Goal: Information Seeking & Learning: Find specific page/section

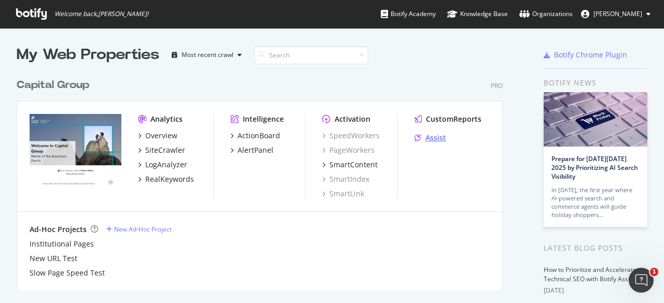
click at [438, 137] on div "Assist" at bounding box center [435, 138] width 21 height 10
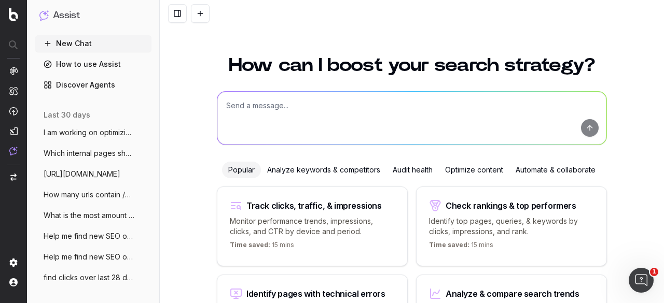
click at [297, 115] on textarea at bounding box center [411, 118] width 389 height 53
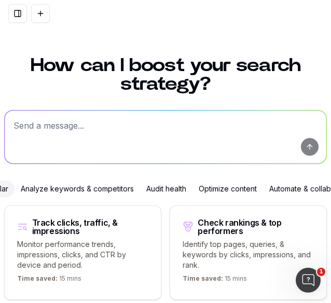
click at [88, 130] on textarea at bounding box center [165, 136] width 321 height 53
click at [11, 124] on textarea "How we can partner for success" at bounding box center [165, 136] width 321 height 53
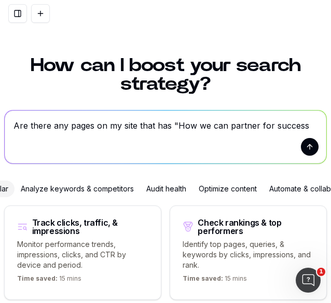
click at [300, 127] on textarea "Are there any pages on my site that has "How we can partner for success" at bounding box center [165, 136] width 321 height 53
click at [306, 125] on textarea "Are there any pages on my site that has "How we can partner for success" at bounding box center [165, 136] width 321 height 53
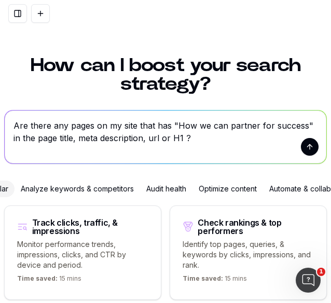
scroll to position [0, 29]
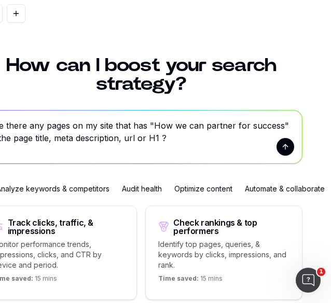
drag, startPoint x: 169, startPoint y: 124, endPoint x: 307, endPoint y: 126, distance: 138.4
click at [307, 126] on div "How can I boost your search strategy? Are there any pages on my site that has "…" at bounding box center [165, 151] width 331 height 303
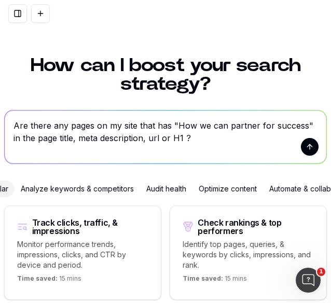
type textarea "Are there any pages on my site that has "How we can partner for success" in the…"
click at [305, 145] on button "submit" at bounding box center [310, 147] width 18 height 18
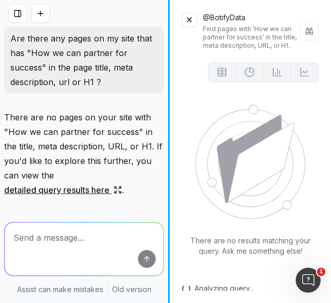
click at [171, 186] on div "Are there any pages on my site that has "How we can partner for success" in the…" at bounding box center [165, 151] width 331 height 303
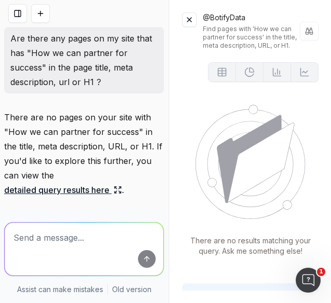
click at [188, 15] on button at bounding box center [189, 19] width 15 height 15
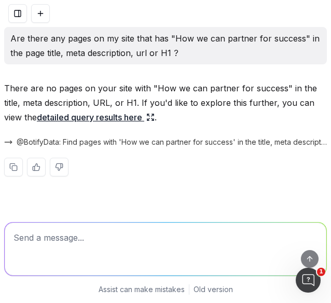
drag, startPoint x: 193, startPoint y: 49, endPoint x: 8, endPoint y: 39, distance: 185.4
click at [8, 39] on div "Are there any pages on my site that has "How we can partner for success" in the…" at bounding box center [165, 45] width 322 height 37
copy p "Are there any pages on my site that has "How we can partner for success" in the…"
click at [198, 63] on div "Are there any pages on my site that has "How we can partner for success" in the…" at bounding box center [165, 45] width 322 height 37
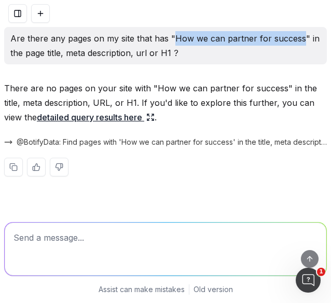
drag, startPoint x: 172, startPoint y: 37, endPoint x: 297, endPoint y: 35, distance: 125.0
click at [297, 35] on p "Are there any pages on my site that has "How we can partner for success" in the…" at bounding box center [165, 45] width 310 height 29
copy p "How we can partner for success"
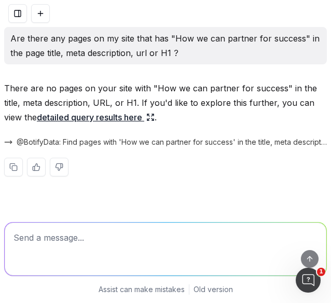
click at [182, 89] on p "There are no pages on your site with "How we can partner for success" in the ti…" at bounding box center [165, 103] width 322 height 44
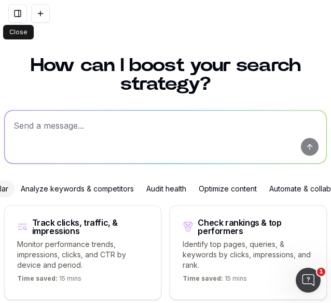
click at [19, 13] on button at bounding box center [17, 13] width 19 height 19
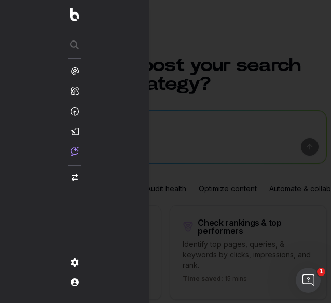
click at [203, 42] on div at bounding box center [165, 151] width 331 height 303
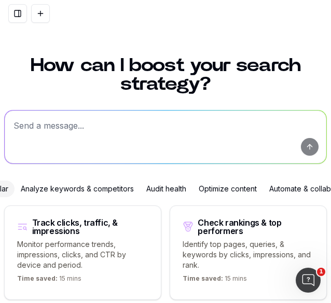
click at [38, 18] on button at bounding box center [40, 13] width 19 height 19
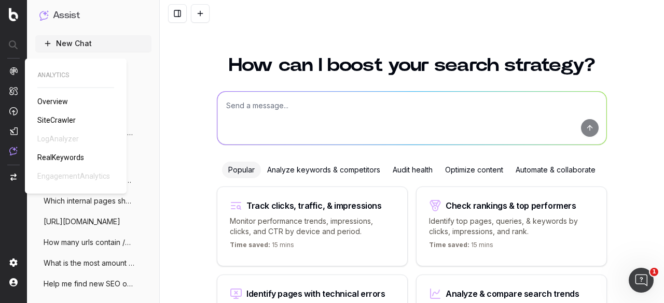
click at [59, 100] on span "Overview" at bounding box center [52, 101] width 31 height 8
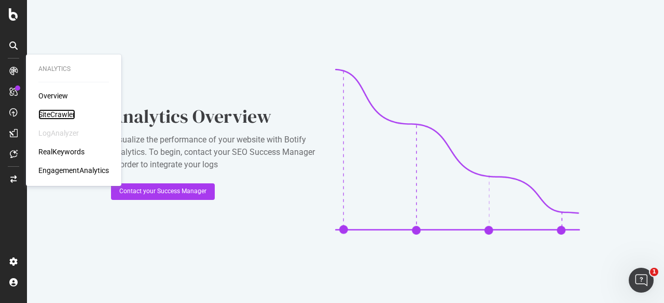
click at [58, 113] on div "SiteCrawler" at bounding box center [56, 114] width 37 height 10
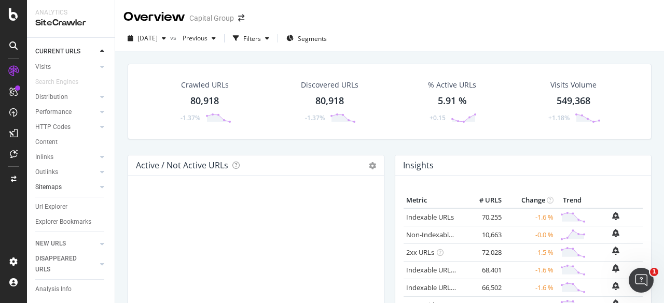
scroll to position [55, 0]
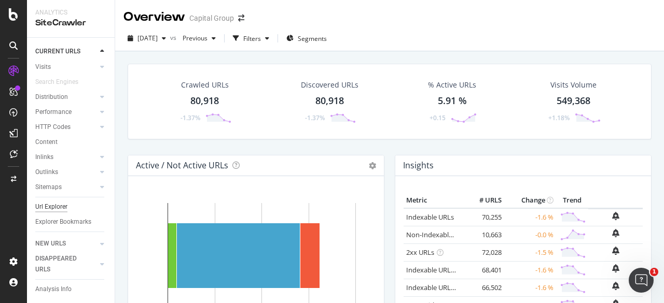
click at [55, 202] on div "Url Explorer" at bounding box center [51, 207] width 32 height 11
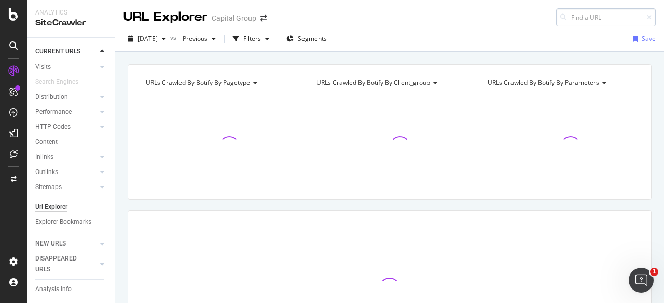
click at [580, 18] on input at bounding box center [606, 17] width 100 height 18
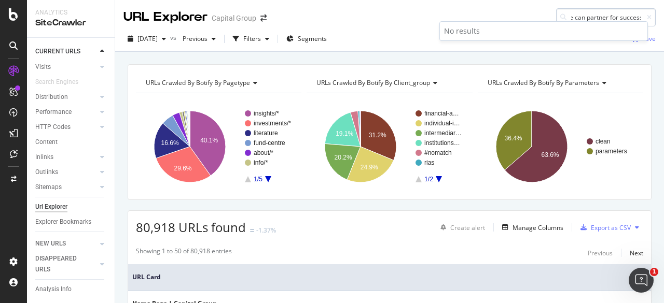
click at [596, 15] on input "How we can partner for success" at bounding box center [606, 17] width 100 height 18
drag, startPoint x: 575, startPoint y: 18, endPoint x: 480, endPoint y: 10, distance: 95.7
click at [480, 10] on div "URL Explorer Capital Group How we can partner for success" at bounding box center [389, 13] width 549 height 26
drag, startPoint x: 630, startPoint y: 15, endPoint x: 586, endPoint y: 14, distance: 44.1
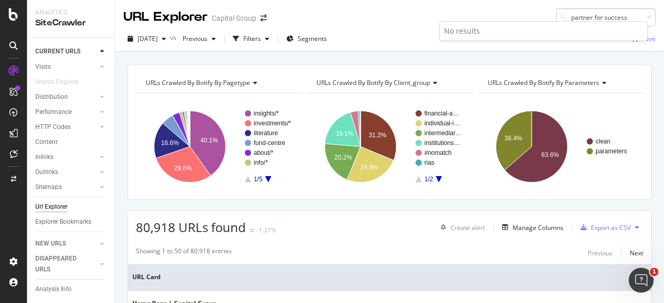
click at [586, 14] on input "partner for success" at bounding box center [606, 17] width 100 height 18
click at [595, 13] on input "partner" at bounding box center [606, 17] width 100 height 18
drag, startPoint x: 595, startPoint y: 13, endPoint x: 497, endPoint y: 15, distance: 98.0
click at [497, 15] on div "URL Explorer Capital Group partner" at bounding box center [389, 13] width 549 height 26
type input "SUCCESS"
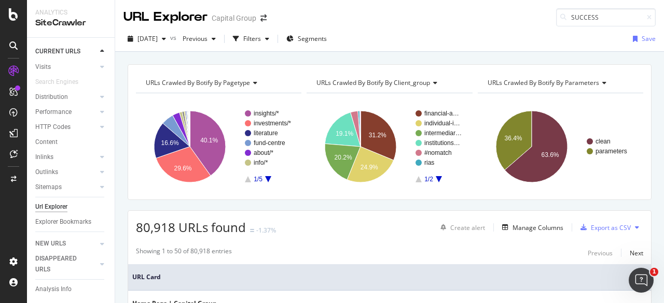
click at [472, 57] on div "URLs Crawled By Botify By pagetype Chart (by Value) Table Expand Export as CSV …" at bounding box center [389, 64] width 549 height 25
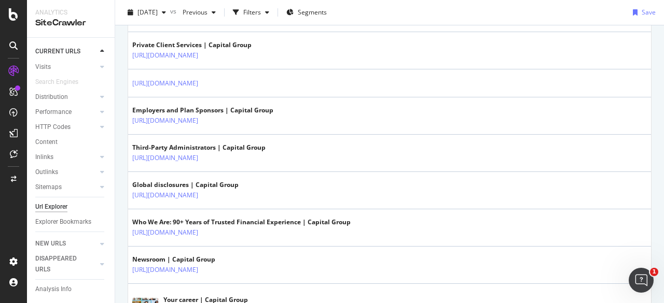
scroll to position [407, 0]
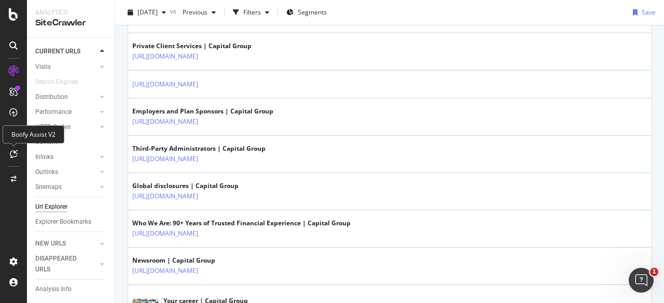
click at [8, 152] on div at bounding box center [13, 154] width 17 height 17
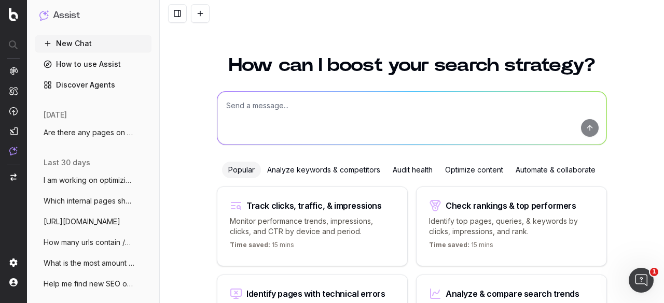
click at [290, 100] on textarea at bounding box center [411, 118] width 389 height 53
paste textarea "How we can partner for success"
type textarea "How we can partner for success"
click at [418, 109] on textarea at bounding box center [411, 118] width 389 height 53
click at [408, 107] on textarea at bounding box center [411, 118] width 389 height 53
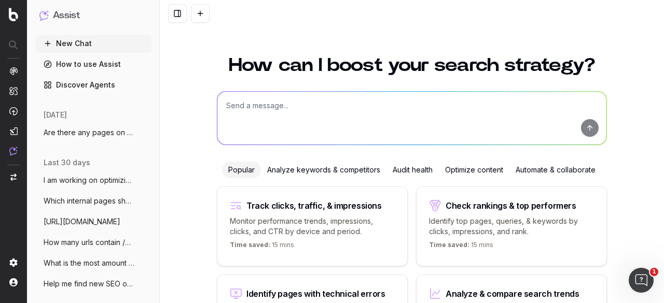
paste textarea "Are there any pages on my site that has "How we can partner for success" in the…"
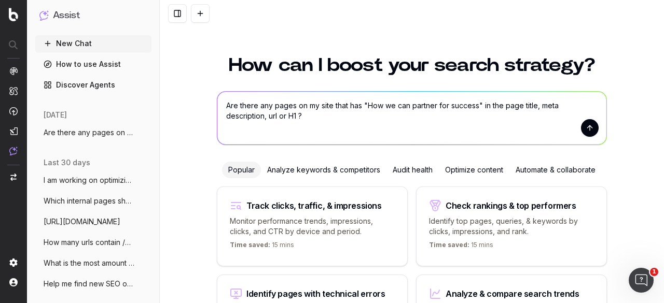
drag, startPoint x: 364, startPoint y: 104, endPoint x: 474, endPoint y: 101, distance: 110.5
click at [474, 101] on textarea "Are there any pages on my site that has "How we can partner for success" in the…" at bounding box center [411, 118] width 389 height 53
type textarea "Are there any pages on my site that has "AMERICAN FUNDS" in the page title, met…"
click at [582, 129] on button "submit" at bounding box center [590, 128] width 18 height 18
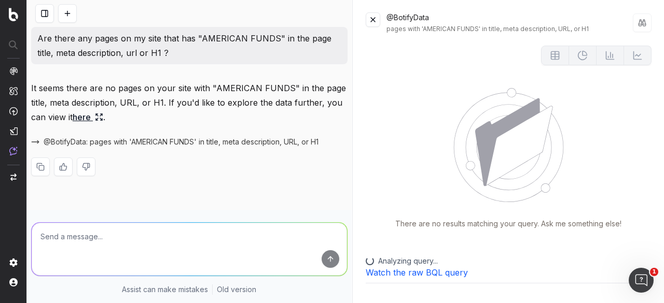
click at [369, 19] on button at bounding box center [373, 19] width 15 height 15
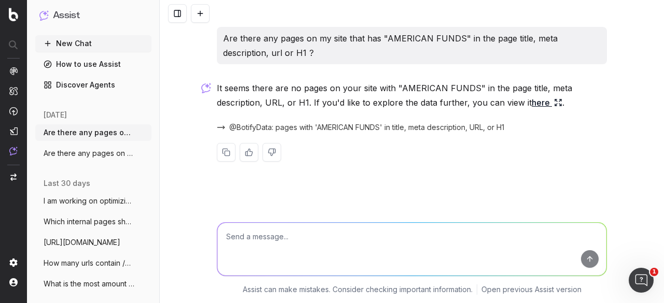
click at [279, 242] on textarea at bounding box center [411, 249] width 389 height 53
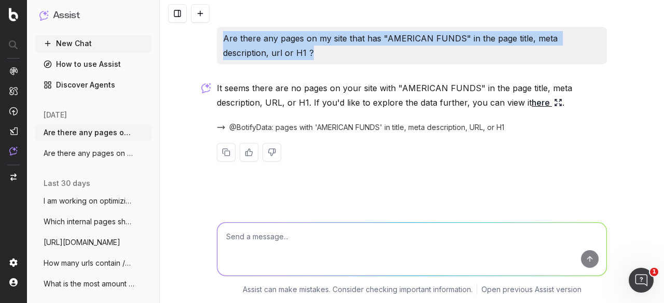
drag, startPoint x: 306, startPoint y: 48, endPoint x: 224, endPoint y: 38, distance: 82.4
click at [224, 38] on p "Are there any pages on my site that has "AMERICAN FUNDS" in the page title, met…" at bounding box center [411, 45] width 377 height 29
copy p "Are there any pages on my site that has "AMERICAN FUNDS" in the page title, met…"
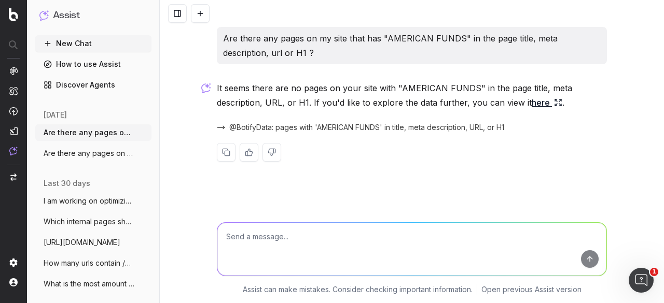
click at [261, 236] on textarea at bounding box center [411, 249] width 389 height 53
paste textarea "Are there any pages on my site that has "AMERICAN FUNDS" in the page title, met…"
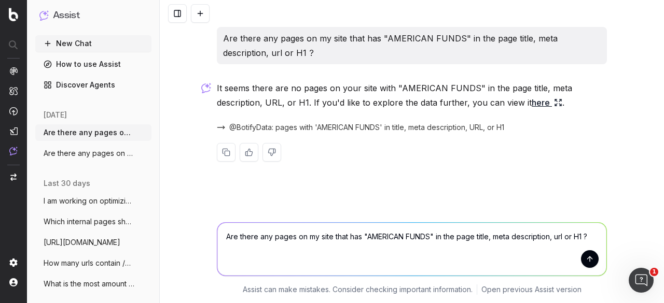
drag, startPoint x: 367, startPoint y: 235, endPoint x: 430, endPoint y: 235, distance: 63.3
click at [430, 235] on textarea "Are there any pages on my site that has "AMERICAN FUNDS" in the page title, met…" at bounding box center [411, 249] width 389 height 53
click at [420, 237] on textarea "Are there any pages on my site that has "american funds" in the page title, met…" at bounding box center [411, 249] width 389 height 53
click at [425, 236] on textarea "Are there any pages on my site that has "american funds" in the page title, met…" at bounding box center [411, 249] width 389 height 53
type textarea "Are there any pages on my site that has "american funds" appear anywhere in the…"
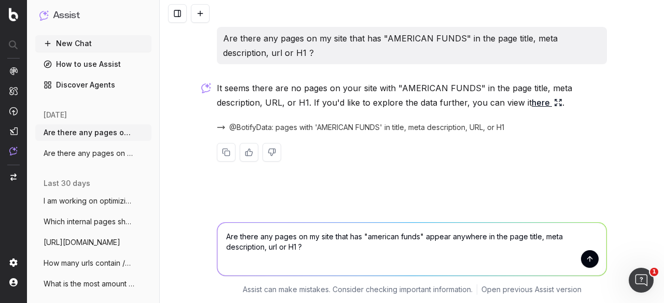
click at [588, 261] on button "submit" at bounding box center [590, 259] width 18 height 18
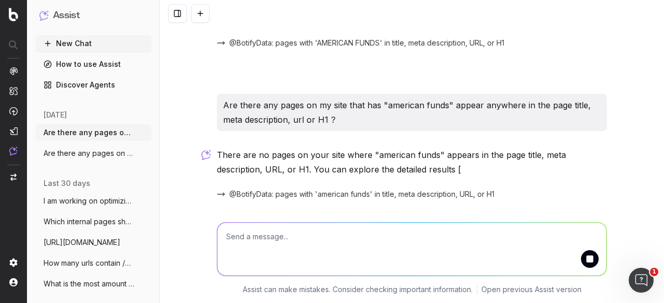
scroll to position [149, 0]
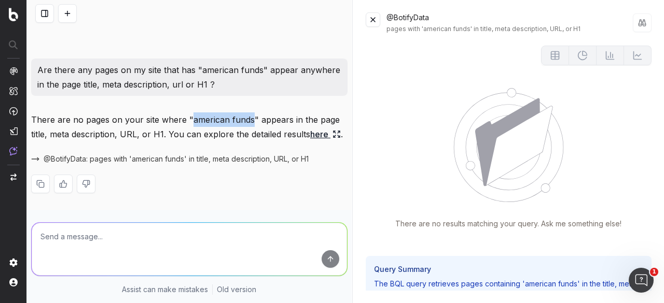
drag, startPoint x: 188, startPoint y: 105, endPoint x: 251, endPoint y: 96, distance: 63.9
click at [251, 96] on div "Are there any pages on my site that has "AMERICAN FUNDS" in the page title, met…" at bounding box center [189, 51] width 325 height 317
click at [95, 237] on textarea at bounding box center [189, 249] width 315 height 53
click at [109, 158] on span "@BotifyData: pages with 'american funds' in title, meta description, URL, or H1" at bounding box center [176, 159] width 265 height 10
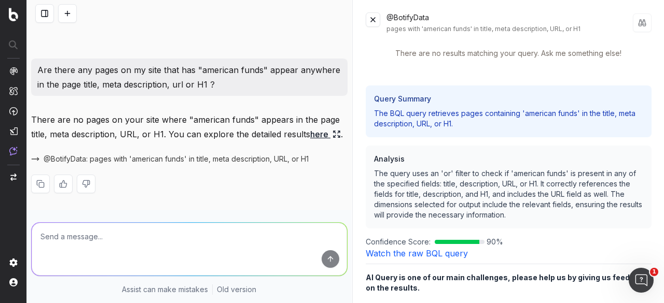
scroll to position [200, 0]
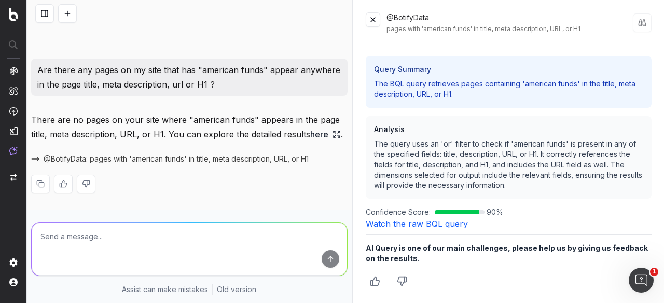
click at [276, 249] on textarea at bounding box center [189, 249] width 315 height 53
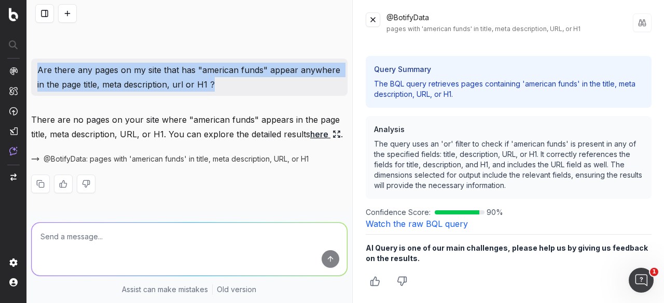
drag, startPoint x: 261, startPoint y: 69, endPoint x: 27, endPoint y: 57, distance: 234.7
click at [27, 57] on div "Are there any pages on my site that has "AMERICAN FUNDS" in the page title, met…" at bounding box center [189, 51] width 325 height 317
copy p "Are there any pages on my site that has "american funds" appear anywhere in the…"
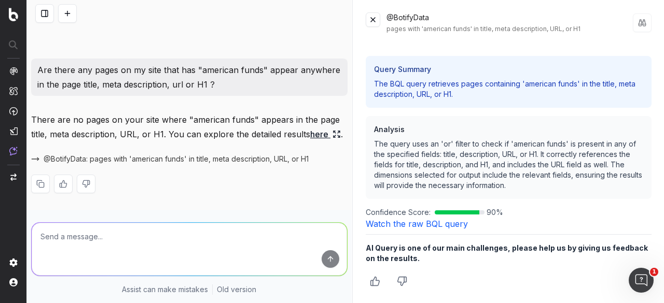
click at [113, 247] on textarea at bounding box center [189, 249] width 315 height 53
paste textarea "Are there any pages on my site that has "american funds" appear anywhere in the…"
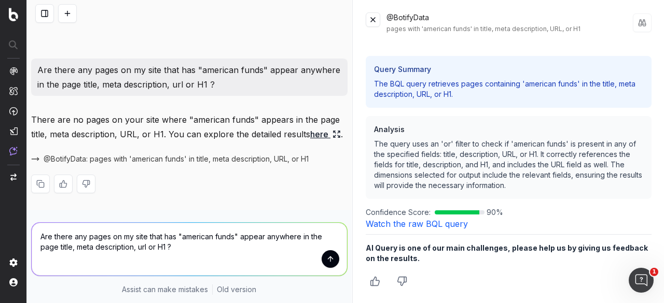
drag, startPoint x: 235, startPoint y: 236, endPoint x: 181, endPoint y: 237, distance: 53.9
click at [181, 237] on textarea "Are there any pages on my site that has "american funds" appear anywhere in the…" at bounding box center [189, 249] width 315 height 53
click at [300, 236] on textarea "Are there any pages on my site that has "capital group" appear anywhere in the …" at bounding box center [189, 249] width 315 height 53
type textarea "Are there any pages on my site that has "capital group" appear anywhere in eith…"
click at [323, 260] on button "submit" at bounding box center [330, 259] width 18 height 18
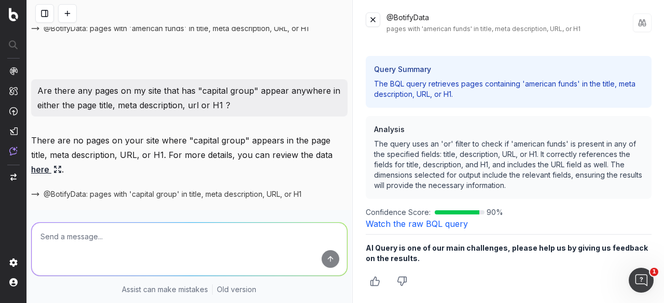
scroll to position [315, 0]
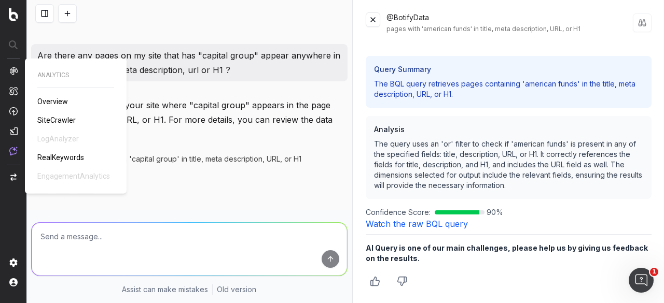
click at [60, 120] on span "SiteCrawler" at bounding box center [56, 120] width 38 height 8
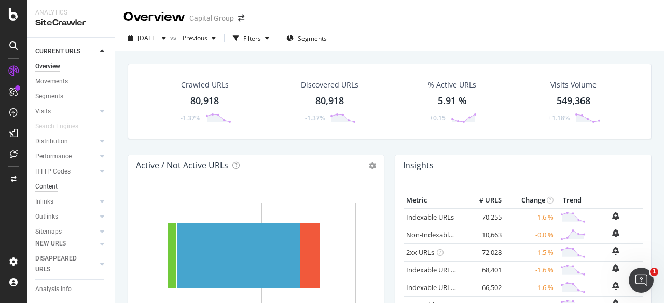
click at [48, 187] on div "Content" at bounding box center [46, 186] width 22 height 11
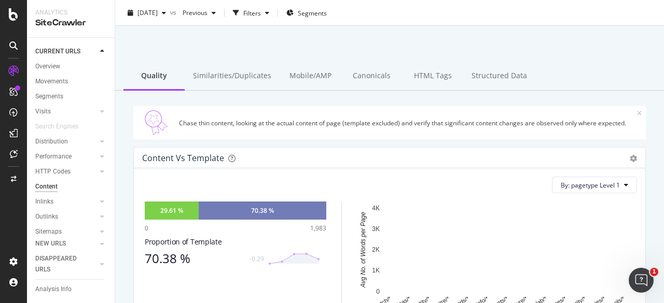
scroll to position [26, 0]
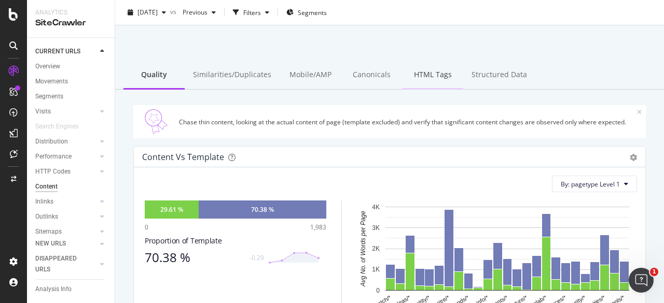
click at [422, 76] on div "HTML Tags" at bounding box center [432, 75] width 61 height 29
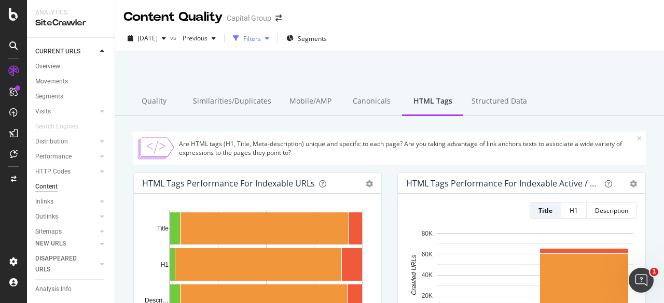
click at [273, 35] on div "Filters" at bounding box center [251, 39] width 45 height 16
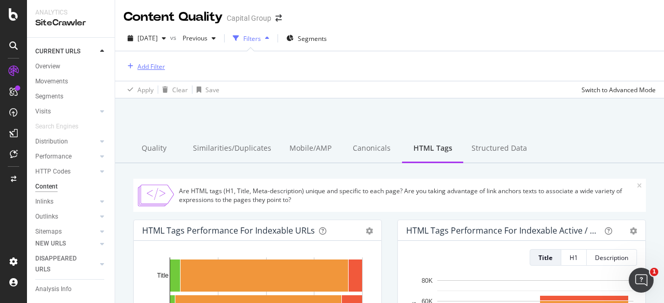
click at [152, 64] on div "Add Filter" at bounding box center [150, 66] width 27 height 9
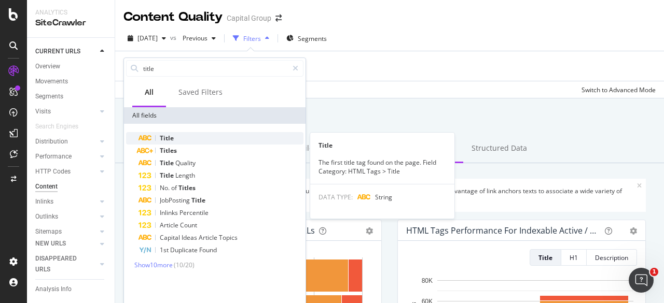
type input "title"
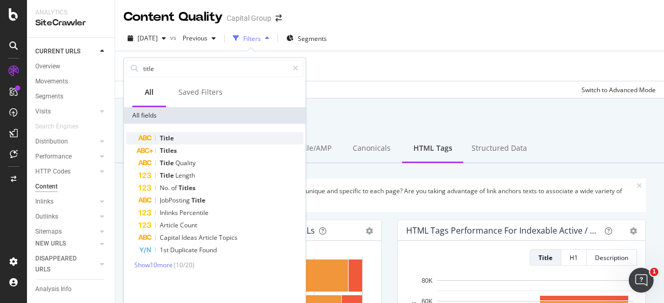
click at [174, 139] on div "Title" at bounding box center [220, 138] width 165 height 12
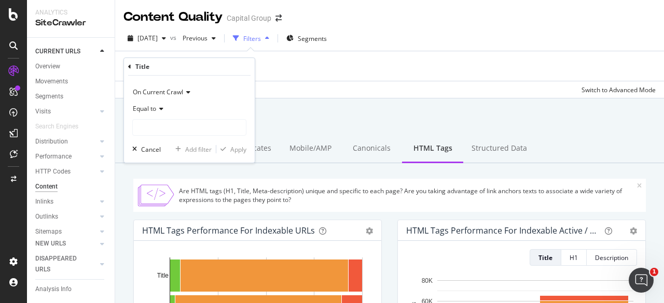
click at [156, 110] on span "Equal to" at bounding box center [144, 108] width 23 height 9
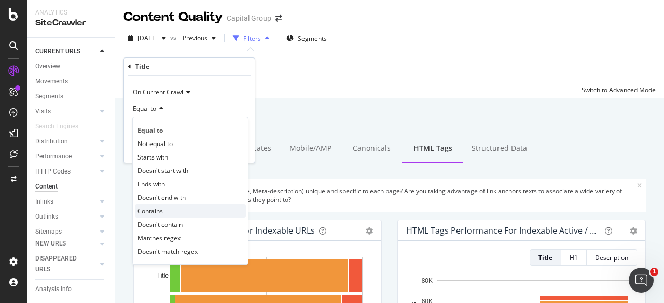
click at [155, 212] on span "Contains" at bounding box center [149, 211] width 25 height 9
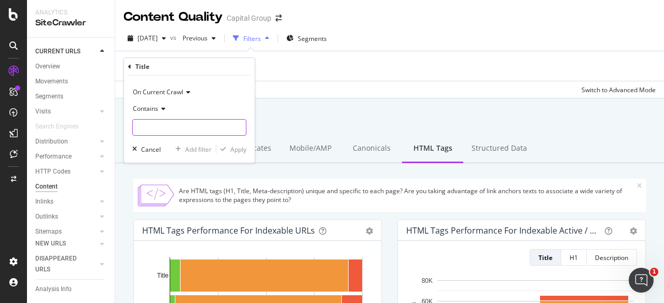
click at [166, 126] on input "text" at bounding box center [189, 127] width 113 height 17
click at [434, 114] on div at bounding box center [390, 125] width 524 height 44
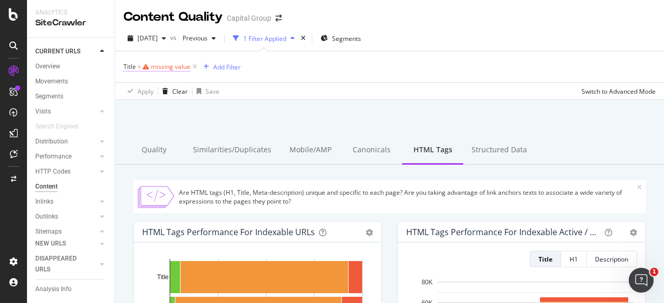
click at [157, 64] on div "missing value" at bounding box center [170, 66] width 39 height 9
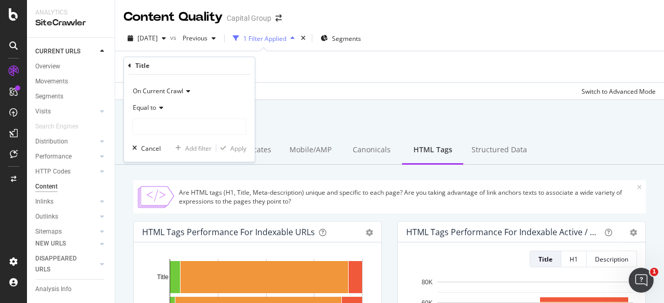
click at [153, 117] on div "Equal to" at bounding box center [189, 117] width 114 height 35
click at [146, 109] on span "Equal to" at bounding box center [144, 107] width 23 height 9
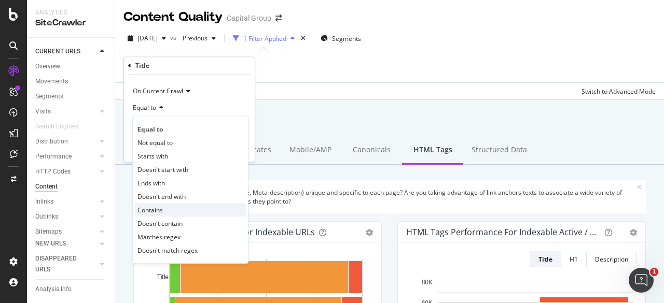
click at [148, 204] on div "Contains" at bounding box center [190, 209] width 111 height 13
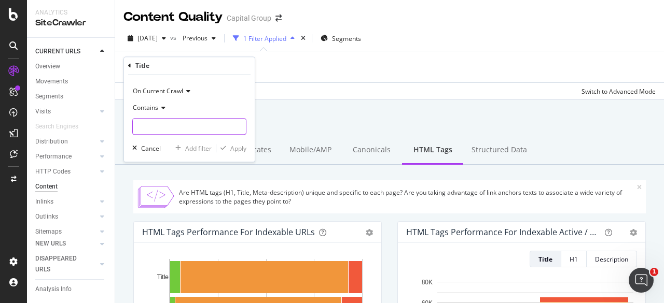
click at [156, 121] on input "text" at bounding box center [189, 126] width 113 height 17
paste input "partner for success"
type input "partner for success"
click at [233, 147] on div "Apply" at bounding box center [238, 148] width 16 height 9
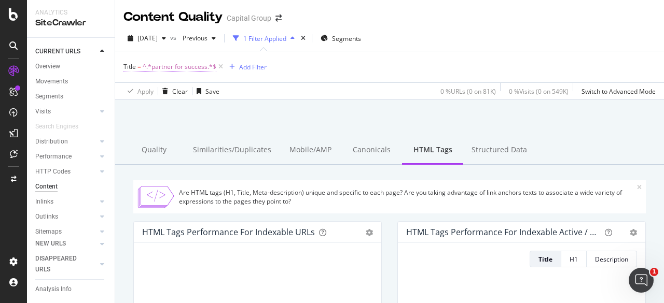
click at [178, 66] on span "^.*partner for success.*$" at bounding box center [180, 67] width 74 height 15
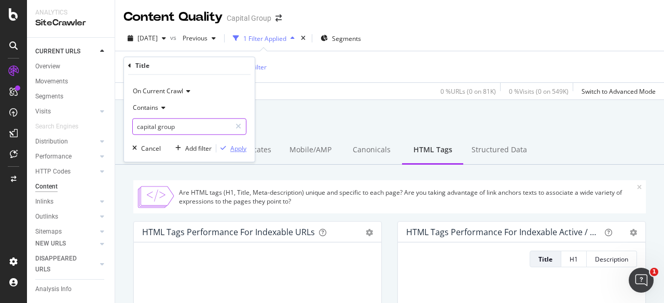
type input "capital group"
click at [231, 151] on div "Apply" at bounding box center [238, 148] width 16 height 9
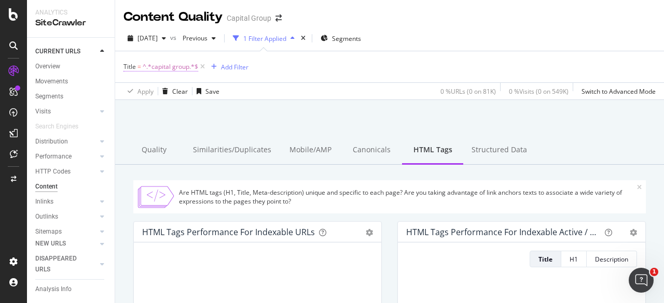
click at [150, 64] on span "^.*capital group.*$" at bounding box center [170, 67] width 55 height 15
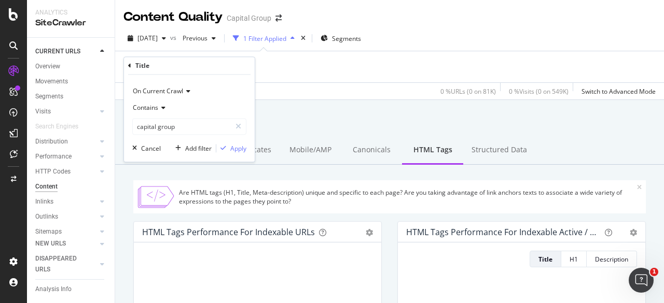
click at [157, 93] on span "On Current Crawl" at bounding box center [158, 91] width 50 height 9
click at [258, 72] on div "Title = ^.*capital group.*$ Add Filter" at bounding box center [389, 66] width 532 height 31
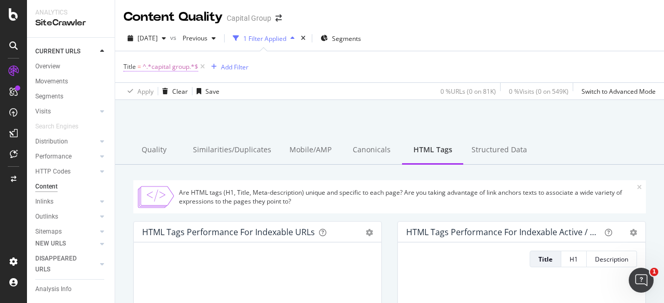
click at [157, 69] on span "^.*capital group.*$" at bounding box center [170, 67] width 55 height 15
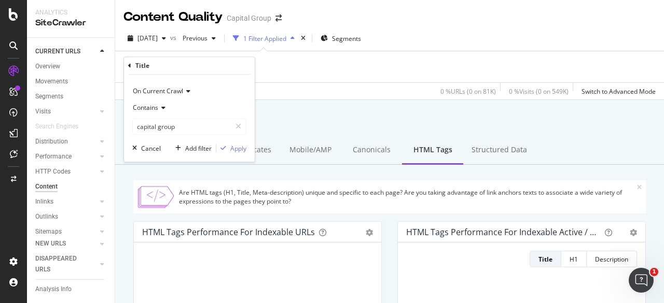
click at [136, 63] on div "Title" at bounding box center [142, 65] width 14 height 9
click at [129, 64] on icon at bounding box center [129, 66] width 3 height 6
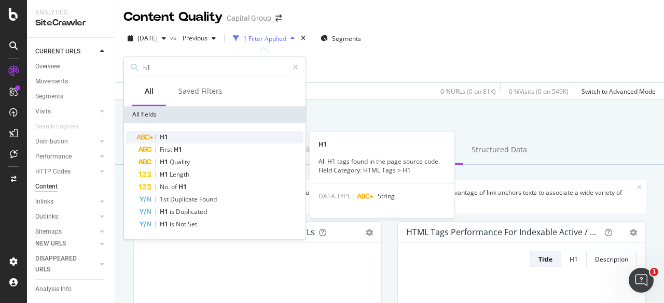
type input "h1"
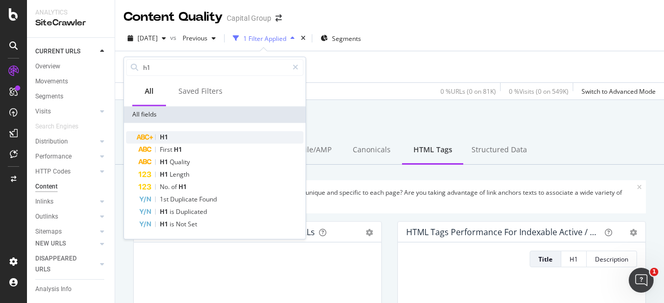
click at [162, 135] on span "H1" at bounding box center [164, 137] width 8 height 9
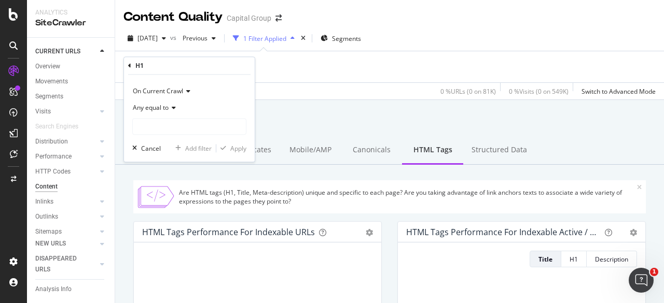
click at [170, 104] on div "Any equal to" at bounding box center [189, 108] width 114 height 17
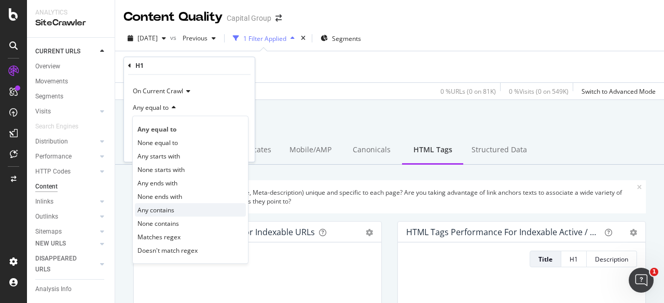
click at [174, 212] on div "Any contains" at bounding box center [190, 209] width 111 height 13
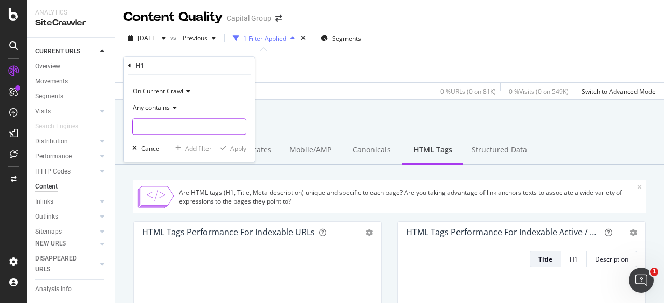
click at [179, 126] on input "text" at bounding box center [189, 126] width 113 height 17
paste input "partner for success"
type input "partner for success"
click at [234, 151] on div "Apply" at bounding box center [238, 148] width 16 height 9
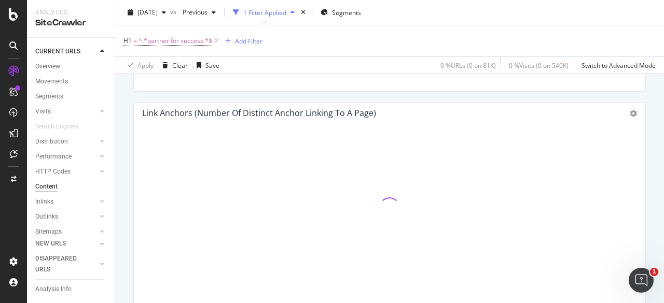
scroll to position [556, 0]
click at [595, 66] on div "Switch to Advanced Mode" at bounding box center [618, 65] width 74 height 9
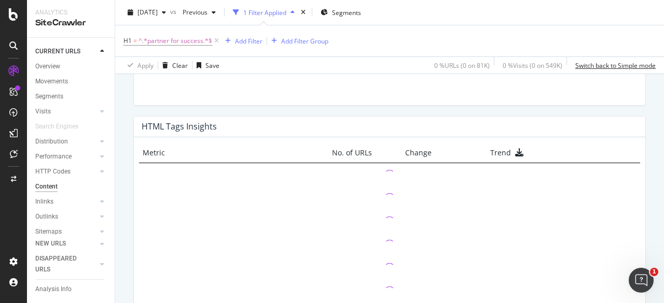
scroll to position [761, 0]
click at [185, 43] on span "^.*partner for success.*$" at bounding box center [175, 41] width 74 height 15
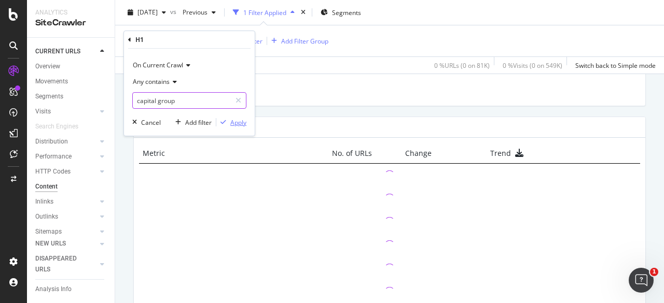
type input "capital group"
click at [234, 124] on div "Apply" at bounding box center [238, 122] width 16 height 9
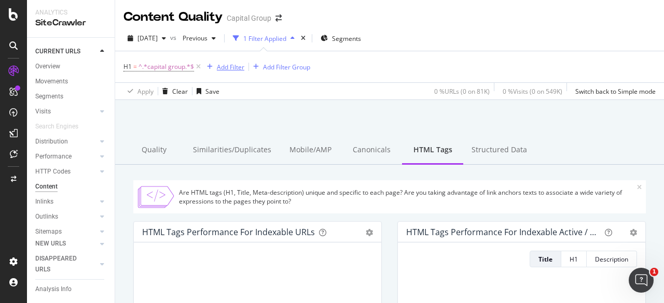
click at [233, 66] on div "Add Filter" at bounding box center [230, 67] width 27 height 9
click at [435, 104] on div "Content Evaluate how search engines perceive your pages' content, verify that y…" at bounding box center [389, 251] width 549 height 303
click at [147, 64] on span "^.*capital group.*$" at bounding box center [165, 67] width 55 height 15
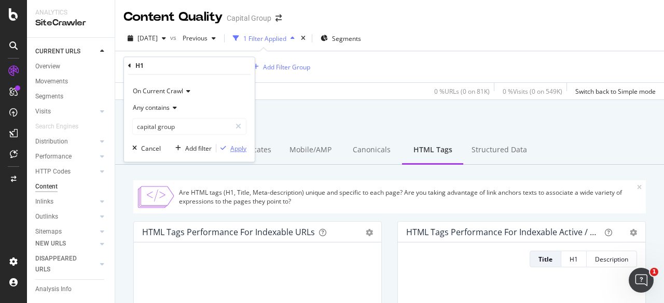
click at [232, 150] on div "Apply" at bounding box center [238, 148] width 16 height 9
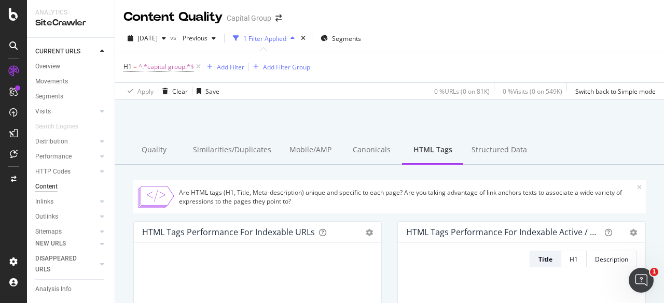
click at [332, 123] on div at bounding box center [390, 127] width 524 height 44
click at [181, 64] on span "^.*capital group.*$" at bounding box center [165, 67] width 55 height 15
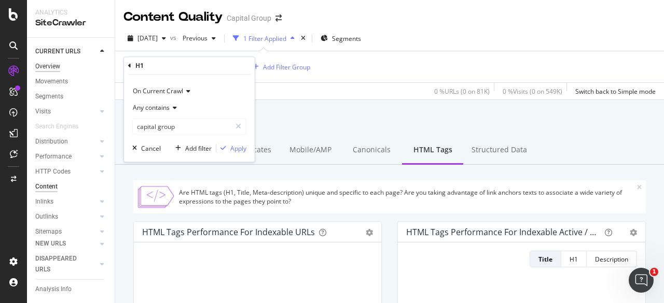
click at [54, 65] on div "Overview" at bounding box center [47, 66] width 25 height 11
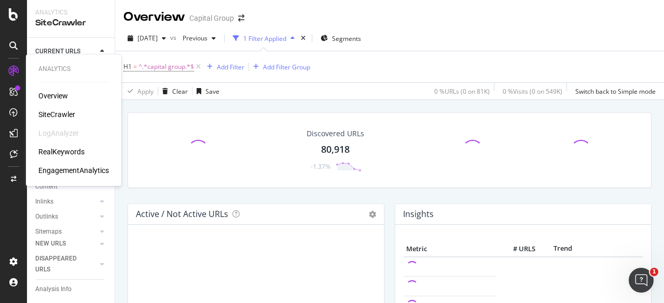
click at [55, 93] on div "Overview" at bounding box center [53, 96] width 30 height 10
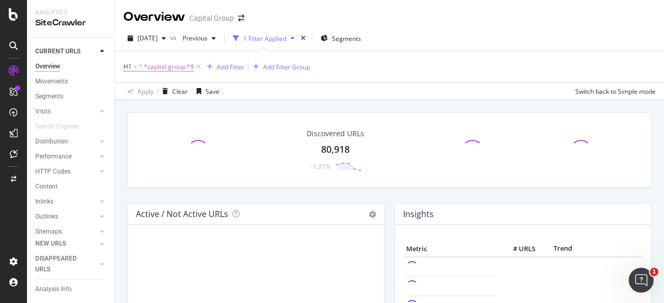
click at [9, 47] on div at bounding box center [13, 45] width 17 height 17
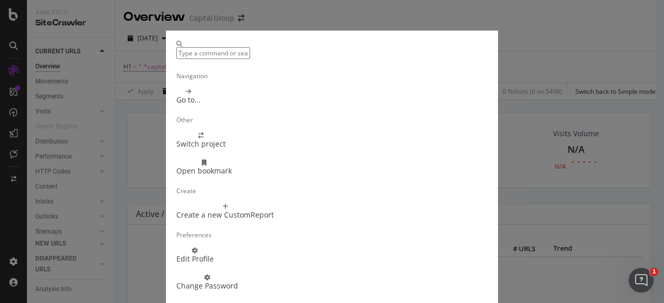
click at [588, 47] on div "Navigation Go to... Other Switch project Open bookmark Create Create a new Cust…" at bounding box center [332, 151] width 664 height 303
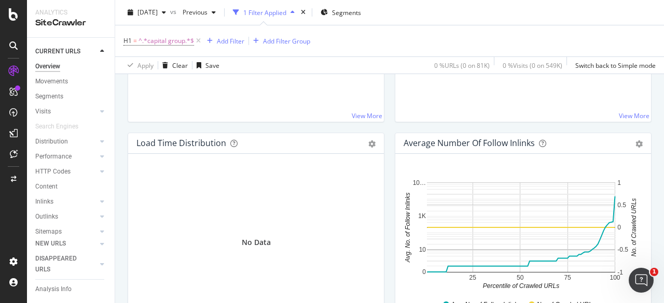
scroll to position [728, 0]
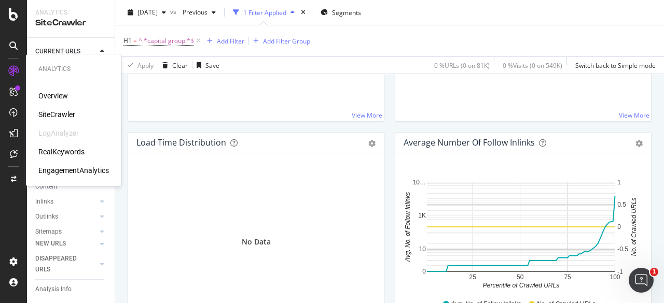
click at [64, 114] on div "SiteCrawler" at bounding box center [56, 114] width 37 height 10
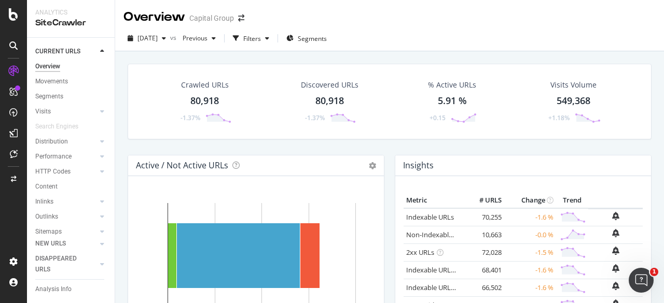
click at [212, 104] on div "80,918" at bounding box center [204, 100] width 29 height 13
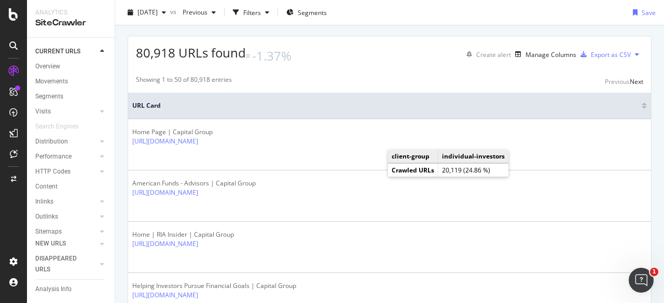
scroll to position [162, 0]
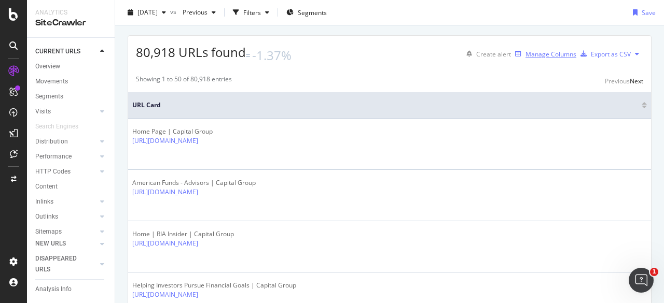
click at [525, 59] on div "Manage Columns" at bounding box center [550, 54] width 51 height 9
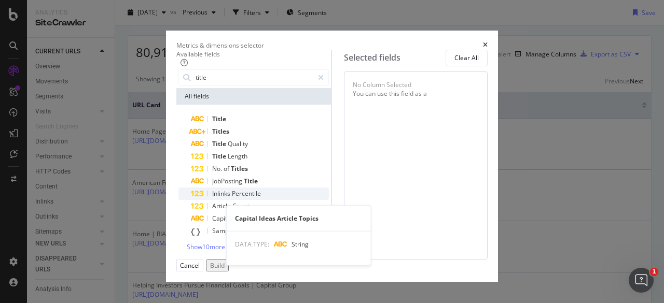
scroll to position [0, 0]
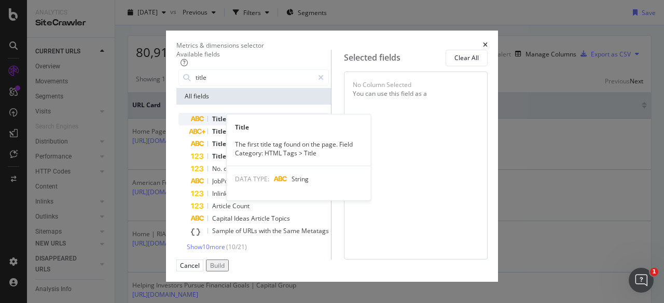
type input "title"
click at [212, 123] on span "Title" at bounding box center [219, 119] width 14 height 9
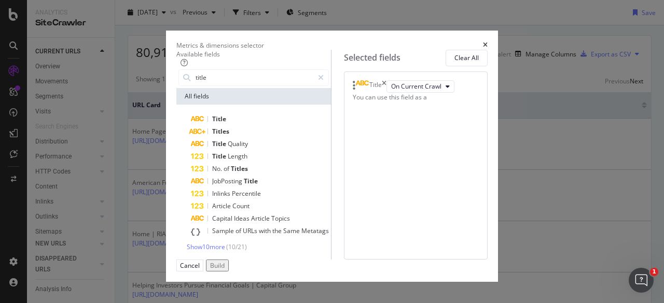
click at [224, 269] on div "Build" at bounding box center [217, 265] width 15 height 9
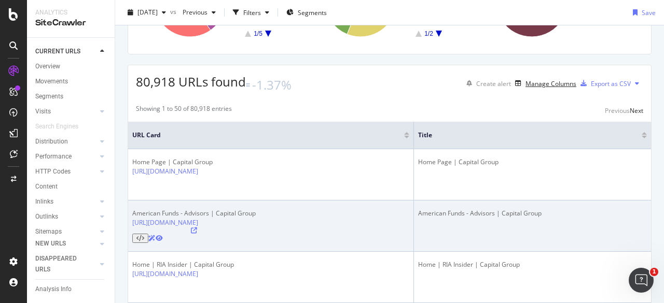
scroll to position [141, 0]
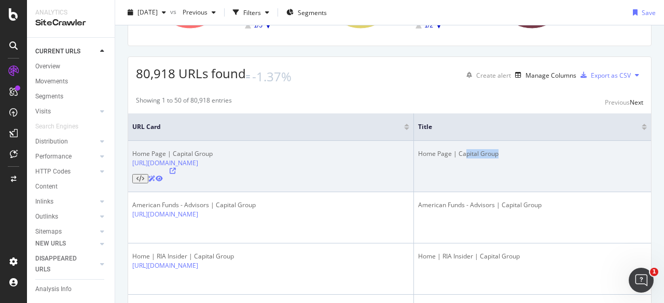
drag, startPoint x: 497, startPoint y: 166, endPoint x: 460, endPoint y: 163, distance: 37.0
click at [460, 159] on div "Home Page | Capital Group" at bounding box center [532, 153] width 229 height 9
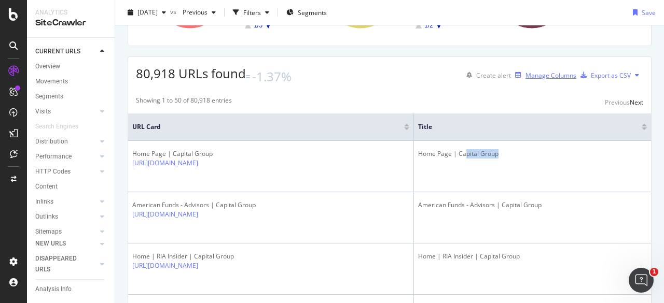
click at [533, 80] on div "Manage Columns" at bounding box center [550, 75] width 51 height 9
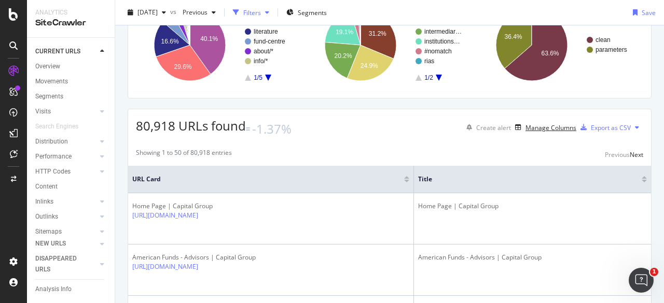
scroll to position [87, 0]
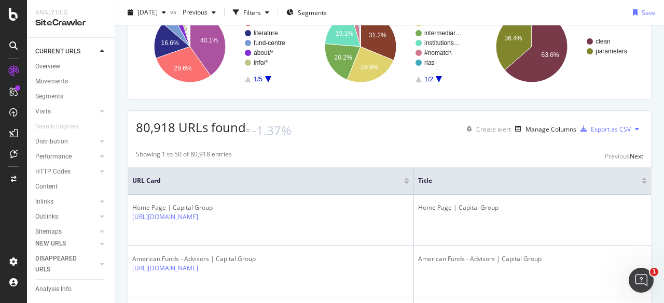
click at [277, 2] on div "2025 Sep. 19th vs Previous Filters Segments Save" at bounding box center [389, 12] width 549 height 25
click at [261, 16] on div "Filters" at bounding box center [252, 12] width 18 height 9
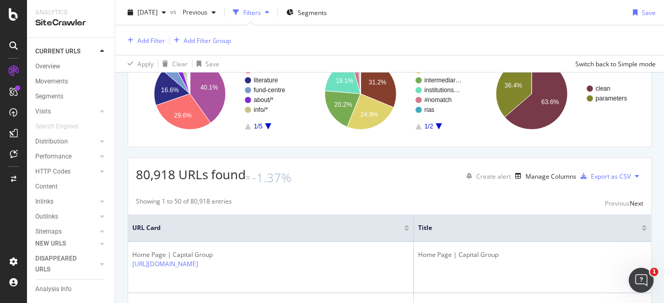
scroll to position [134, 0]
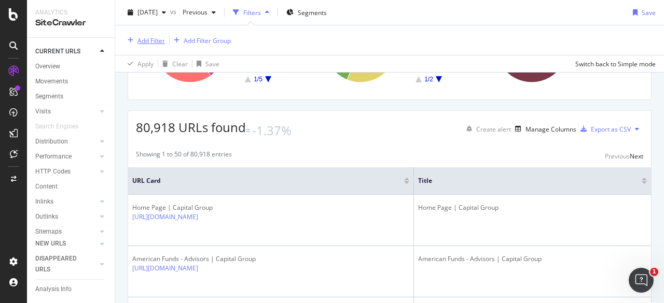
click at [156, 38] on div "Add Filter" at bounding box center [150, 40] width 27 height 9
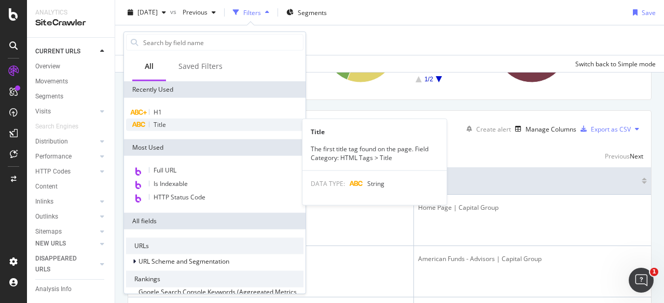
click at [166, 123] on div "Title" at bounding box center [214, 125] width 177 height 12
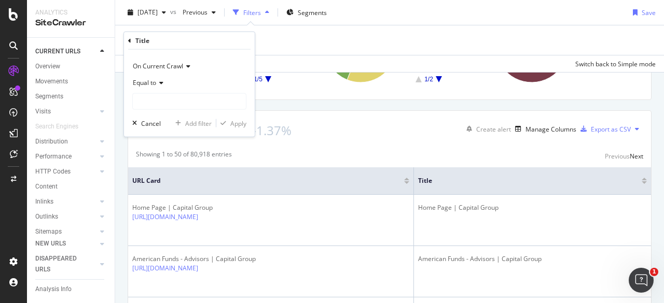
click at [157, 80] on icon at bounding box center [159, 83] width 7 height 6
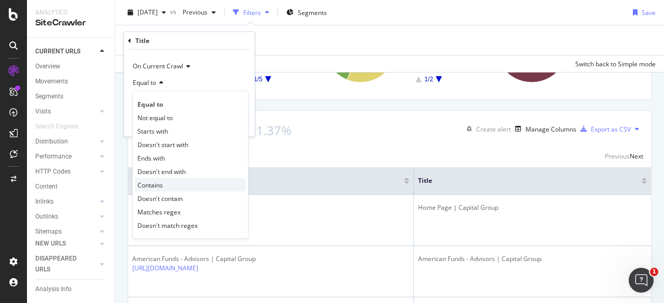
click at [160, 182] on span "Contains" at bounding box center [149, 184] width 25 height 9
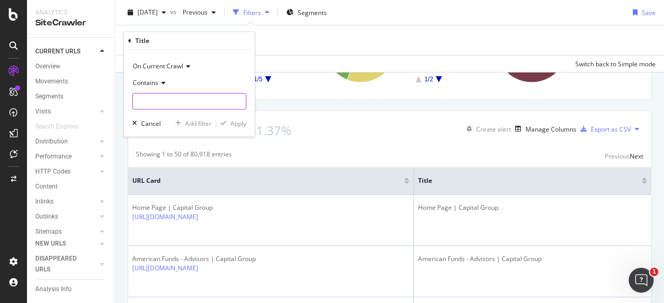
click at [176, 102] on input "text" at bounding box center [189, 101] width 113 height 17
type input "Home Page"
click at [231, 120] on div "Apply" at bounding box center [238, 123] width 16 height 9
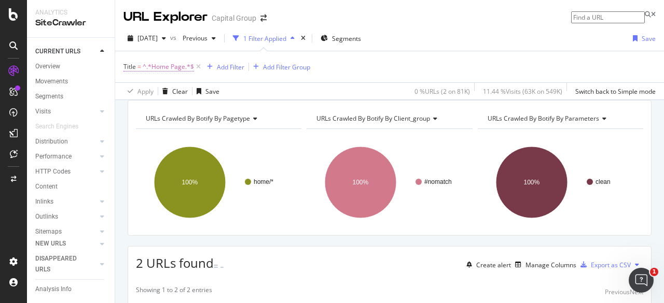
click at [166, 66] on span "^.*Home Page.*$" at bounding box center [168, 67] width 51 height 15
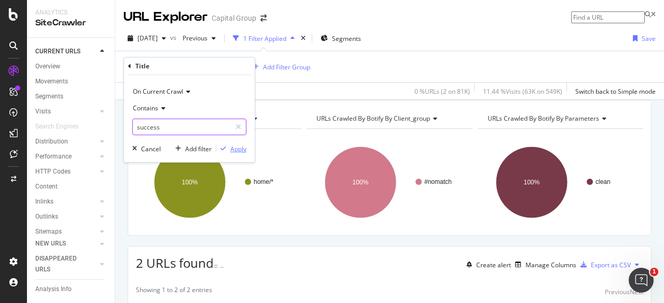
type input "success"
click at [227, 150] on div "button" at bounding box center [223, 149] width 14 height 6
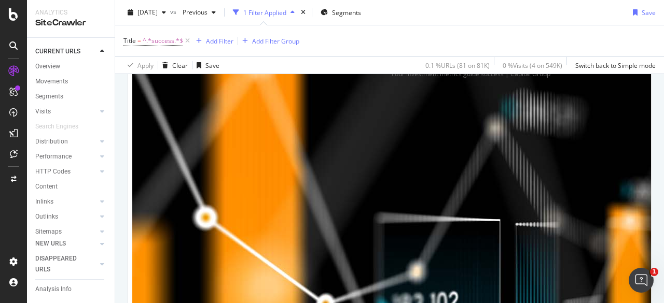
scroll to position [269, 0]
click at [558, 40] on div "Title = ^.*success.*$ Add Filter Add Filter Group" at bounding box center [389, 40] width 532 height 31
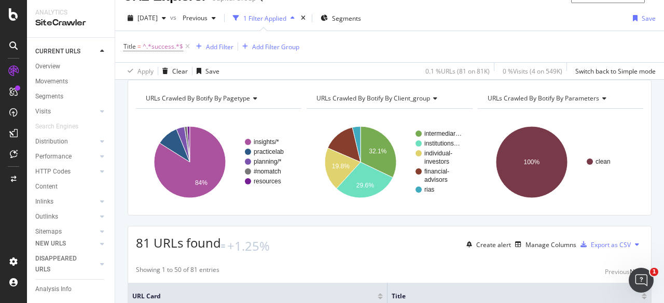
scroll to position [0, 0]
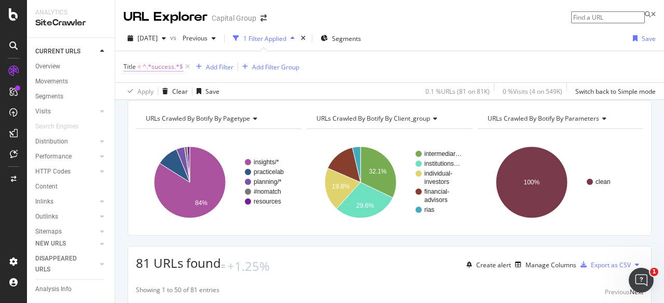
click at [154, 66] on span "^.*success.*$" at bounding box center [163, 67] width 40 height 15
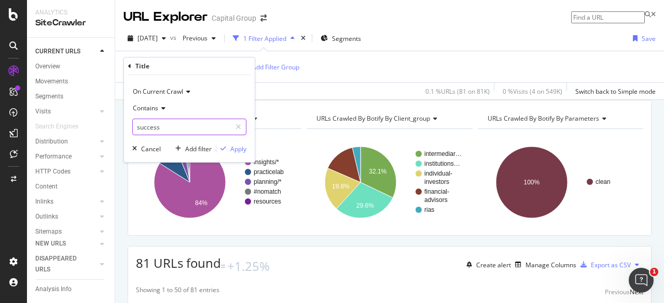
paste input "partner for"
type input "partner for success"
click at [237, 151] on div "Apply" at bounding box center [238, 149] width 16 height 9
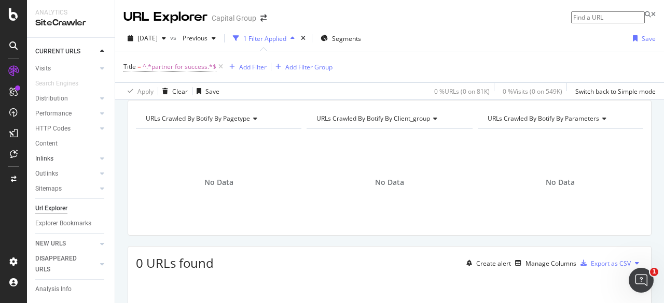
scroll to position [55, 0]
click at [56, 202] on div "Url Explorer" at bounding box center [51, 207] width 32 height 11
click at [219, 67] on icon at bounding box center [220, 67] width 9 height 10
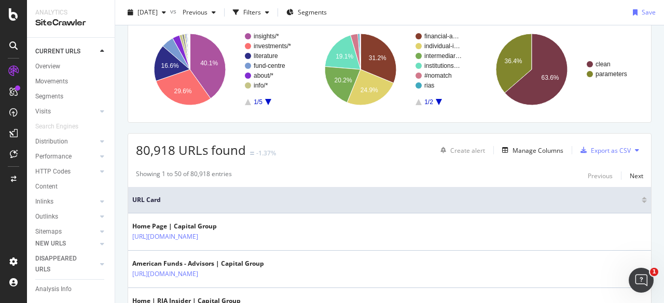
scroll to position [78, 0]
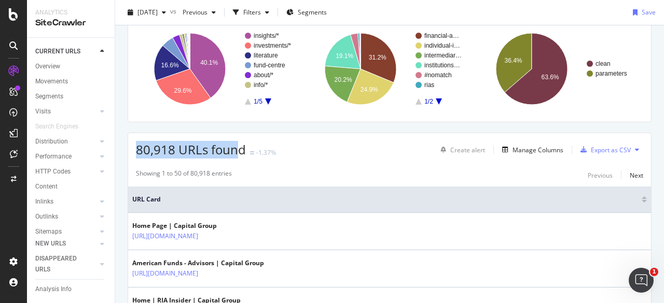
drag, startPoint x: 136, startPoint y: 149, endPoint x: 241, endPoint y: 154, distance: 104.3
click at [241, 154] on span "80,918 URLs found" at bounding box center [191, 149] width 110 height 17
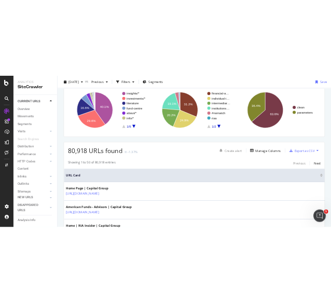
scroll to position [0, 0]
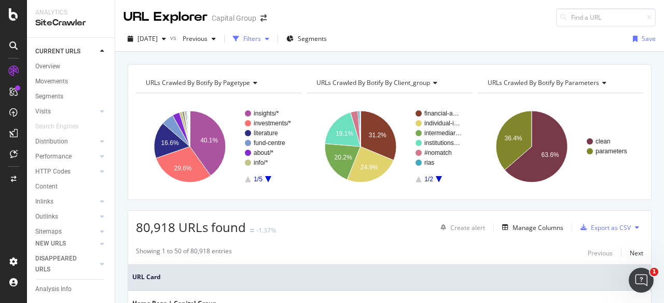
click at [273, 45] on div "Filters" at bounding box center [251, 39] width 45 height 16
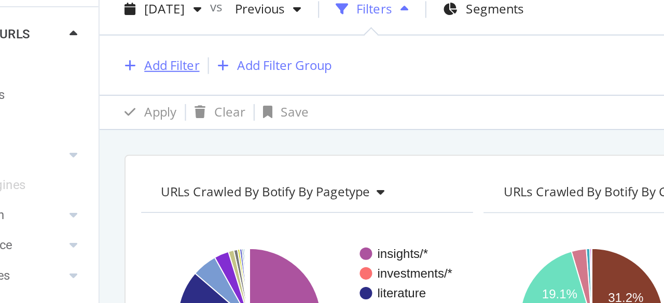
click at [148, 66] on div "Add Filter" at bounding box center [150, 66] width 27 height 9
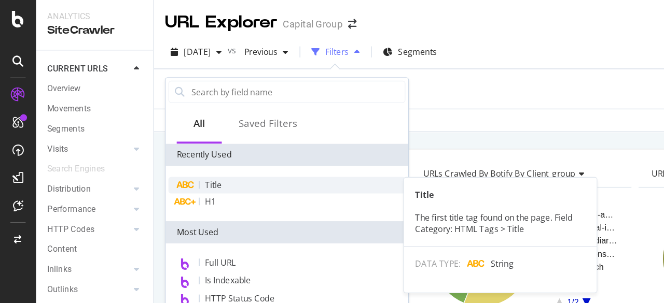
click at [167, 137] on div "Title" at bounding box center [214, 139] width 177 height 12
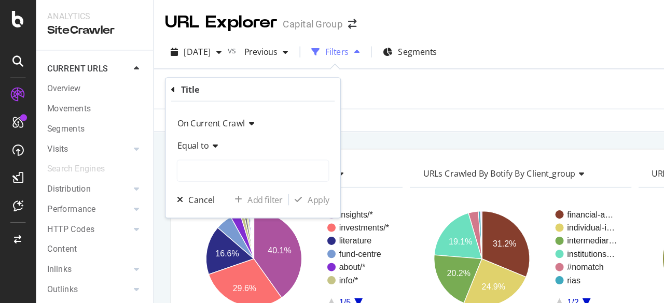
click at [150, 106] on span "Equal to" at bounding box center [144, 109] width 23 height 9
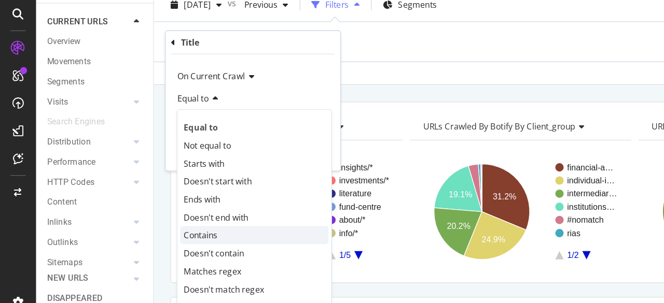
click at [162, 211] on span "Contains" at bounding box center [149, 211] width 25 height 9
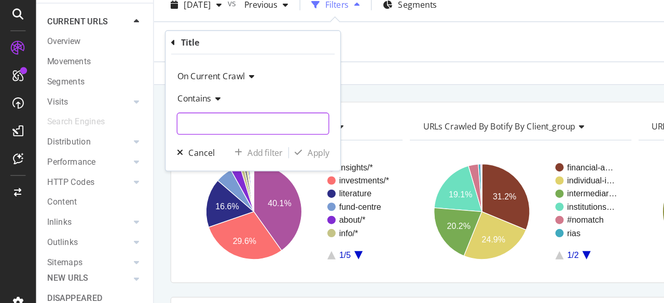
click at [156, 127] on input "text" at bounding box center [189, 128] width 113 height 17
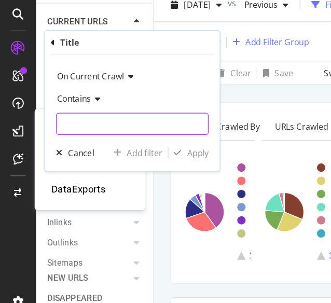
click at [54, 125] on input "text" at bounding box center [99, 128] width 113 height 17
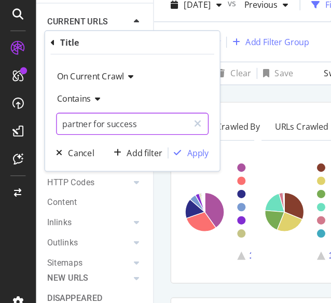
drag, startPoint x: 120, startPoint y: 130, endPoint x: 30, endPoint y: 114, distance: 91.1
click at [30, 114] on body "Analytics SiteCrawler CURRENT URLS Overview Movements Segments Visits Analysis …" at bounding box center [165, 151] width 331 height 303
type input "investing in election year"
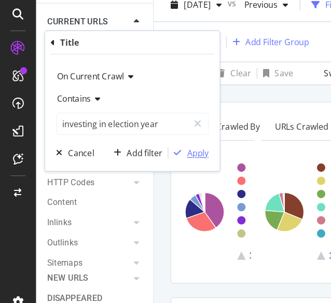
click at [153, 152] on div "Apply" at bounding box center [148, 149] width 16 height 9
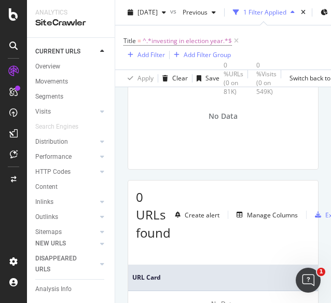
scroll to position [92, 0]
drag, startPoint x: 189, startPoint y: 39, endPoint x: 298, endPoint y: 39, distance: 108.4
click at [298, 39] on div "Title = ^.*investing in election year.*$ Add Filter Add Filter Group" at bounding box center [222, 47] width 199 height 27
click at [171, 41] on span "^.*investing in election year.*$" at bounding box center [187, 41] width 89 height 15
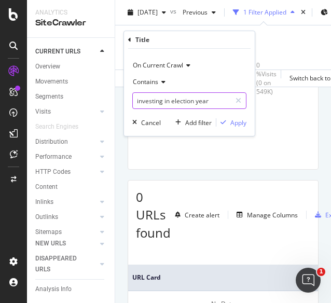
click at [169, 100] on input "investing in election year" at bounding box center [182, 100] width 98 height 17
type input "investing in an election year"
click at [235, 124] on div "Apply" at bounding box center [238, 122] width 16 height 9
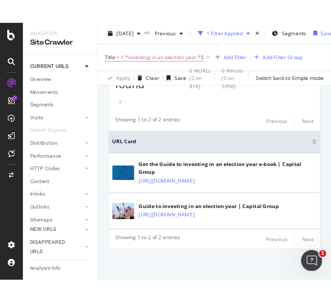
scroll to position [261, 0]
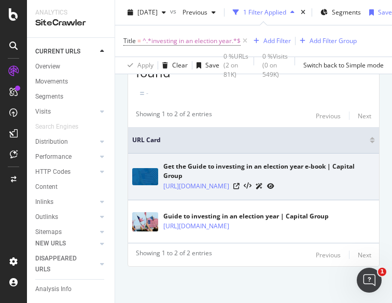
drag, startPoint x: 273, startPoint y: 180, endPoint x: 159, endPoint y: 160, distance: 115.7
click at [159, 160] on td "Get the Guide to investing in an election year e-book | Capital Group [URL][DOM…" at bounding box center [253, 176] width 251 height 47
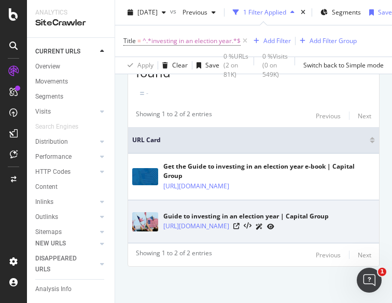
drag, startPoint x: 299, startPoint y: 227, endPoint x: 165, endPoint y: 200, distance: 136.6
click at [165, 200] on td "Guide to investing in an election year | Capital Group [URL][DOMAIN_NAME]" at bounding box center [253, 221] width 251 height 43
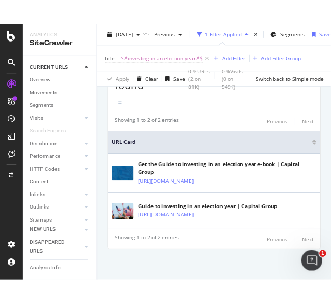
scroll to position [274, 0]
